Goal: Information Seeking & Learning: Learn about a topic

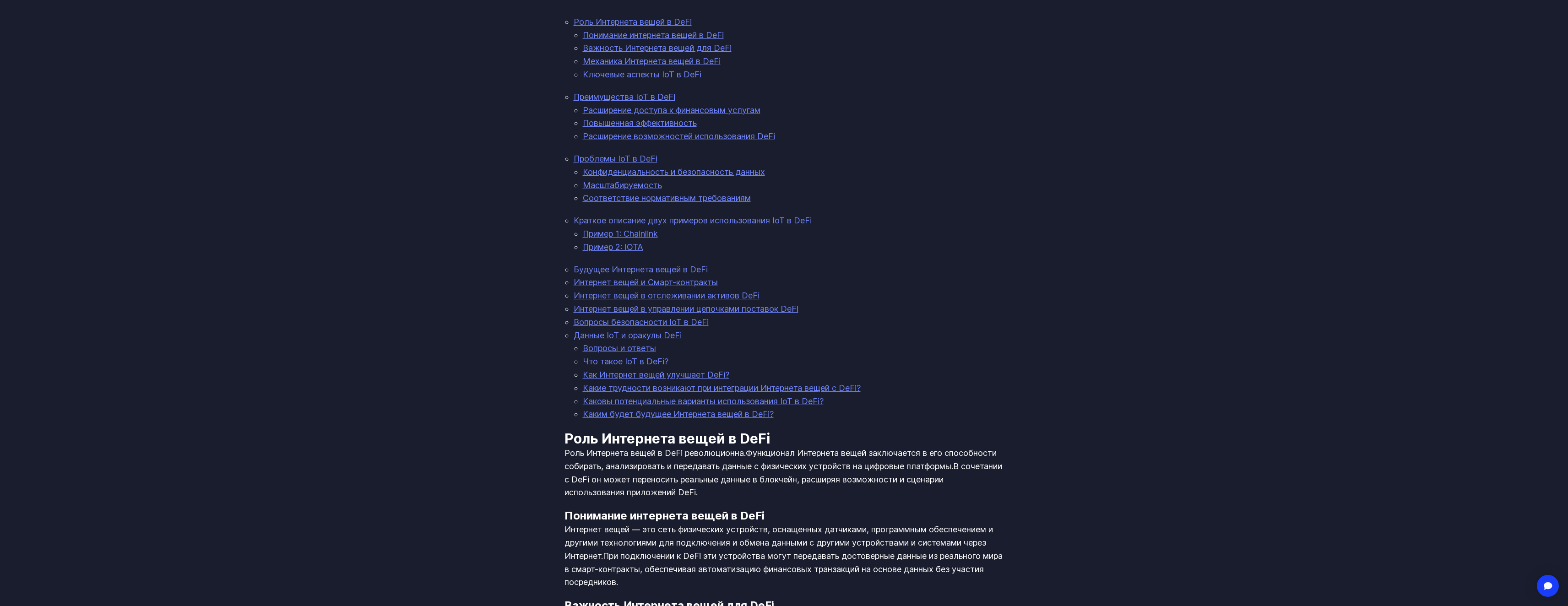
scroll to position [641, 0]
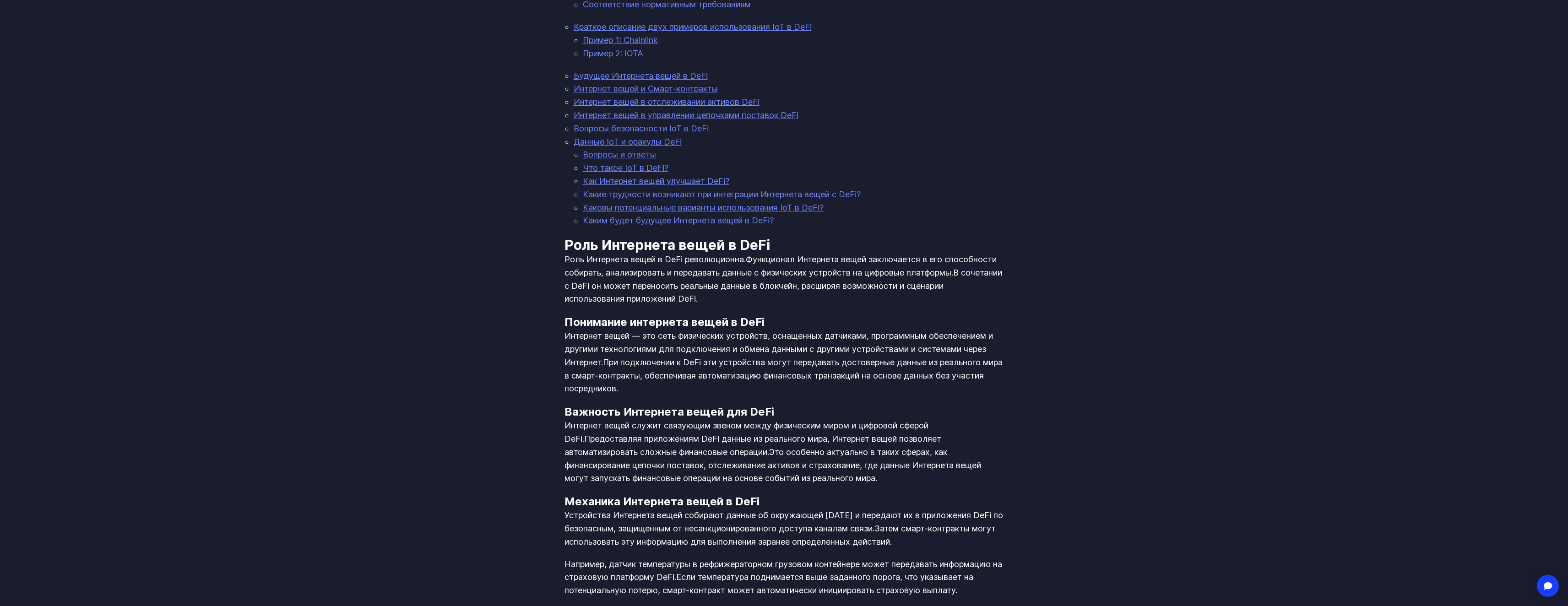
scroll to position [840, 0]
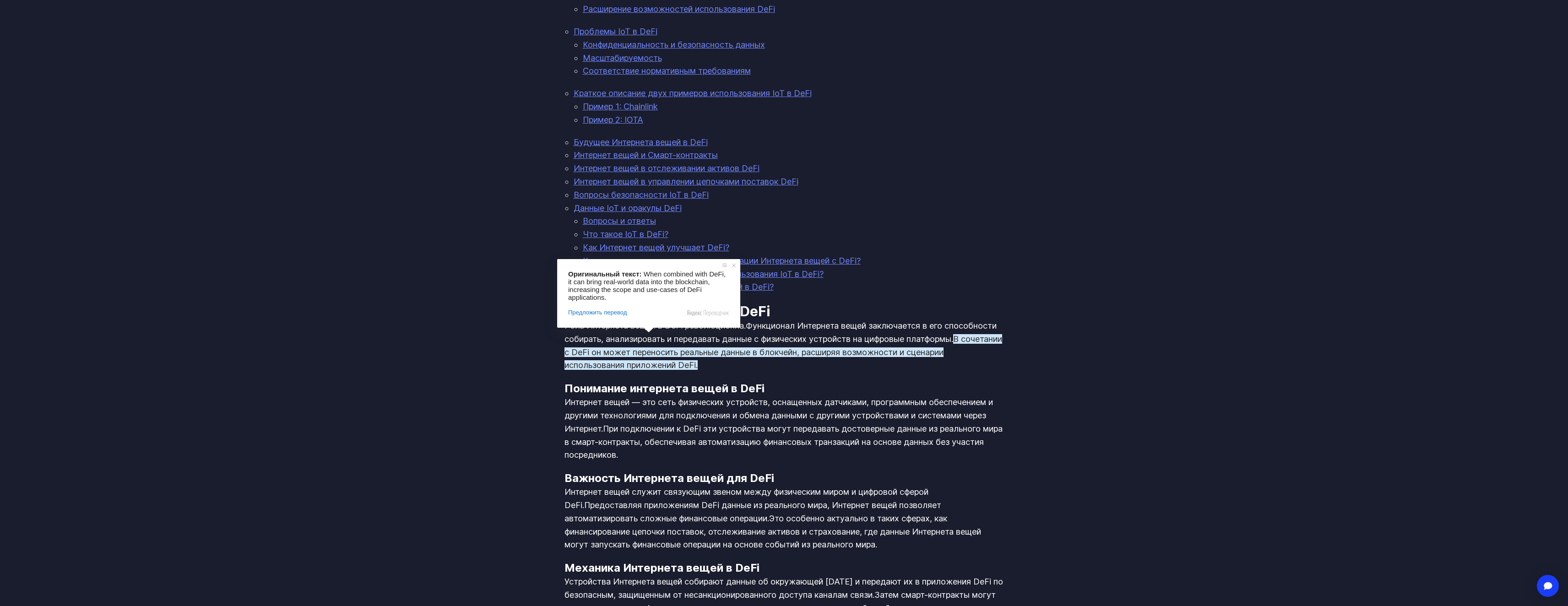
click at [782, 340] on ya-tr-span "В сочетании с DeFi он может переносить реальные данные в блокчейн, расширяя воз…" at bounding box center [783, 352] width 438 height 36
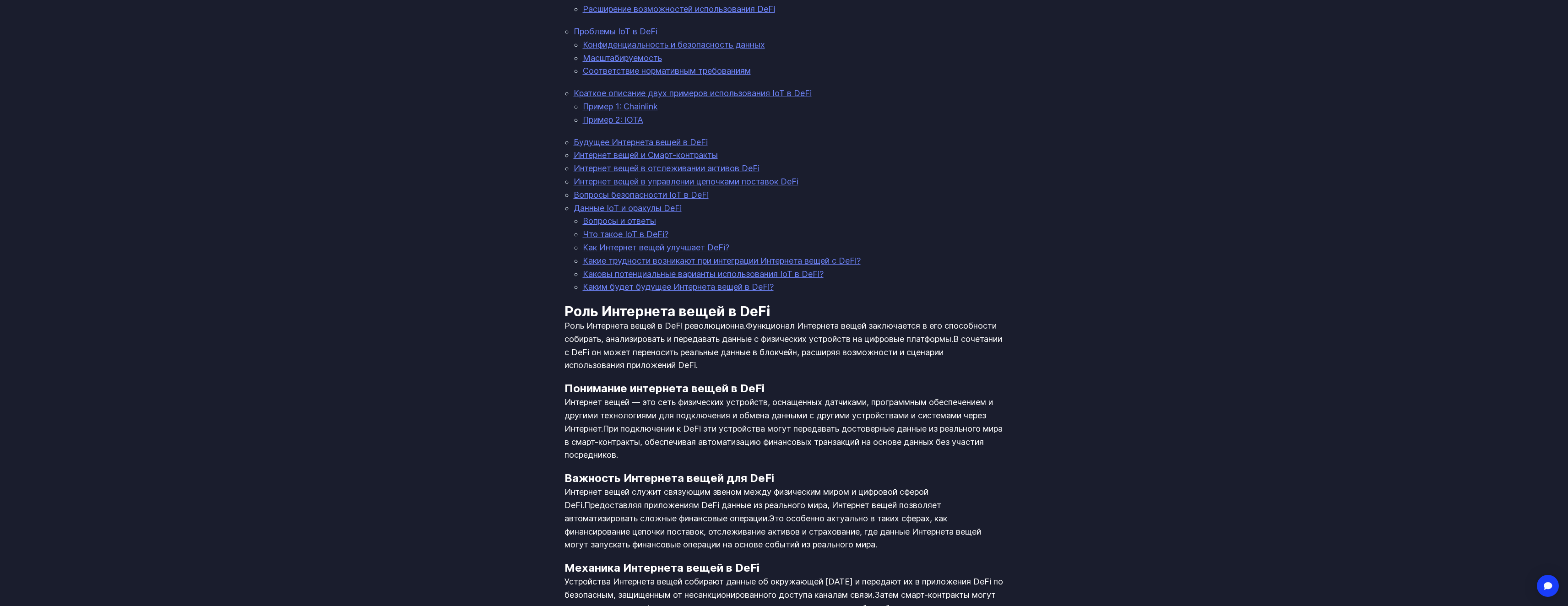
click at [990, 343] on p "Роль Интернета вещей в DeFi революционна. Функционал Интернета вещей заключаетс…" at bounding box center [784, 346] width 439 height 52
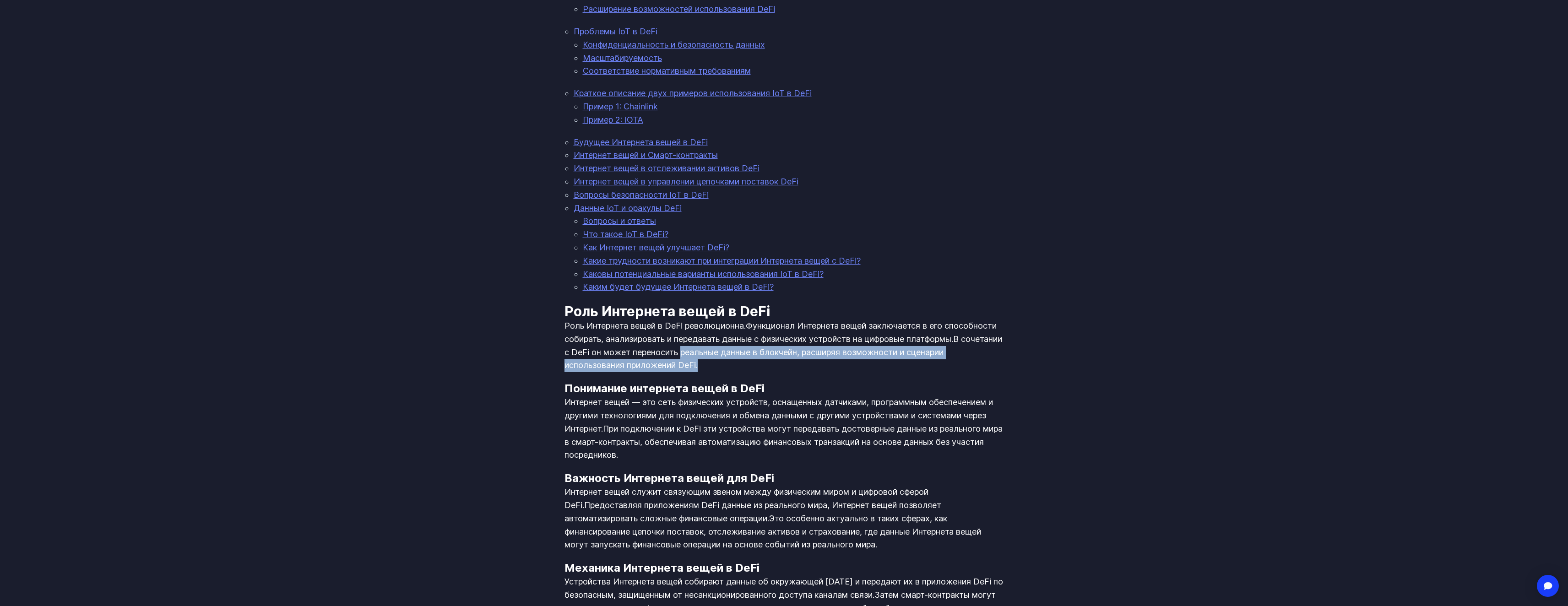
drag, startPoint x: 784, startPoint y: 336, endPoint x: 822, endPoint y: 348, distance: 39.8
click at [822, 348] on p "Роль Интернета вещей в DeFi революционна. Функционал Интернета вещей заключаетс…" at bounding box center [784, 346] width 439 height 52
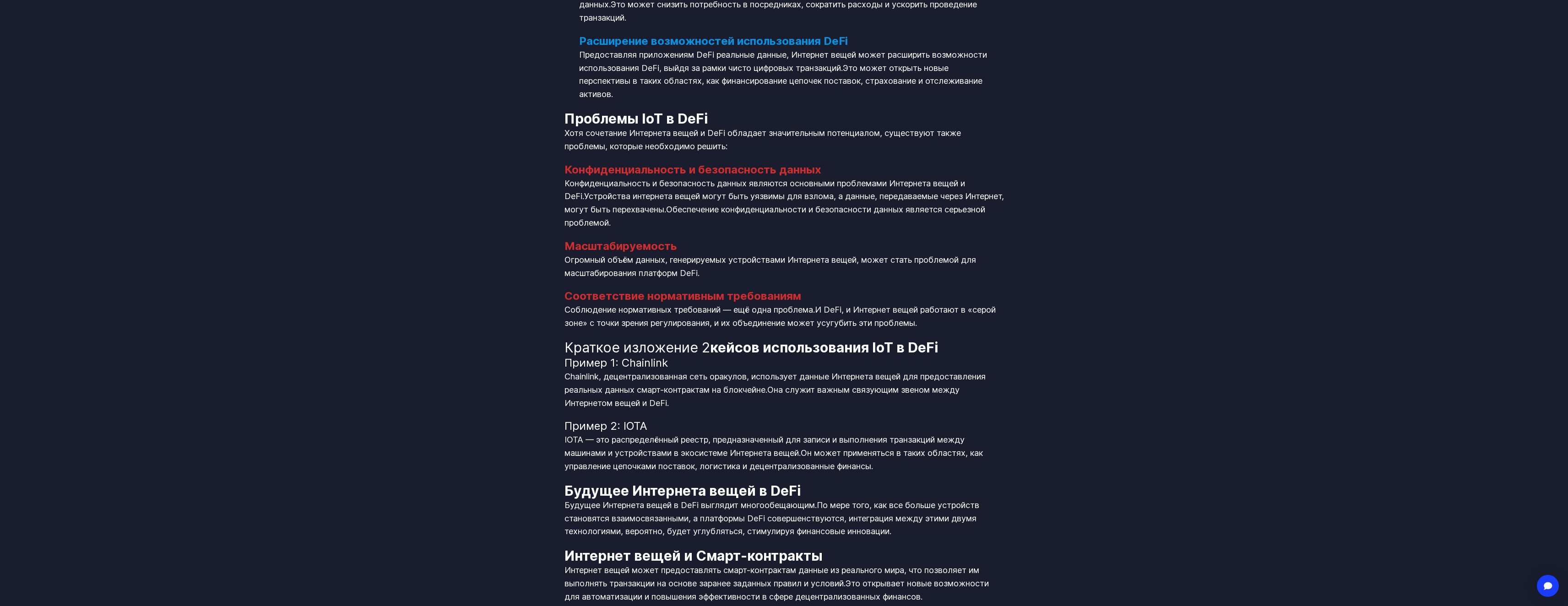
scroll to position [1801, 0]
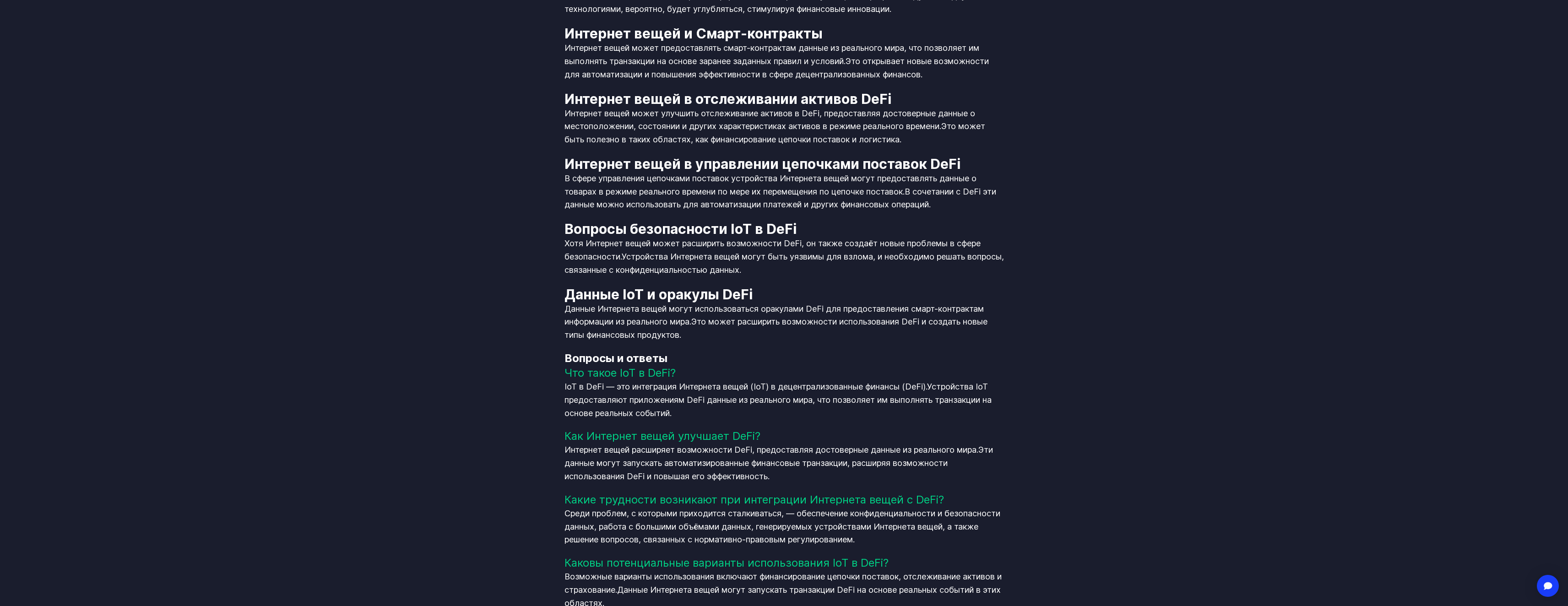
scroll to position [2350, 0]
